Goal: Browse casually: Explore the website without a specific task or goal

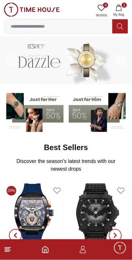
click at [100, 5] on icon at bounding box center [102, 8] width 8 height 8
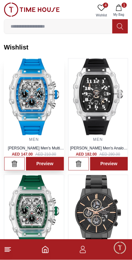
click at [51, 127] on img at bounding box center [34, 96] width 60 height 77
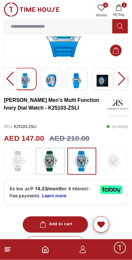
scroll to position [74, 0]
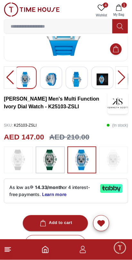
click at [113, 163] on img at bounding box center [114, 160] width 16 height 21
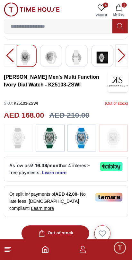
scroll to position [97, 0]
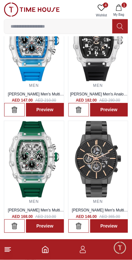
scroll to position [55, 0]
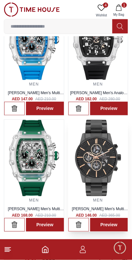
click at [111, 175] on img at bounding box center [98, 158] width 60 height 77
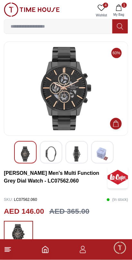
click at [86, 83] on img at bounding box center [65, 88] width 113 height 83
click at [64, 90] on img at bounding box center [65, 88] width 113 height 83
